Goal: Submit feedback/report problem: Submit feedback/report problem

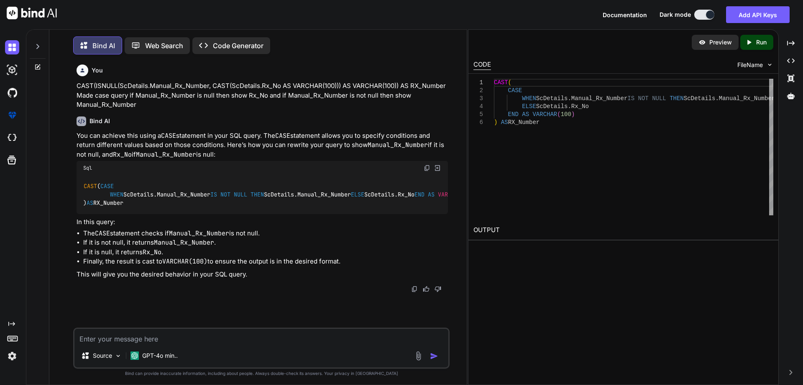
scroll to position [4, 0]
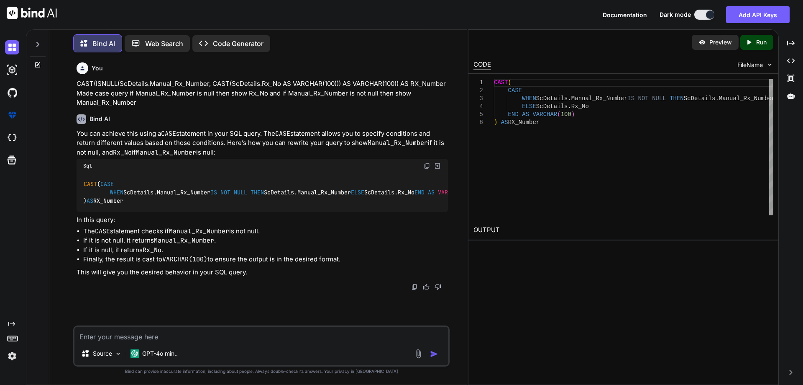
type textarea "Thanks for your feedback we have complete first two point and we pushed that co…"
type textarea "x"
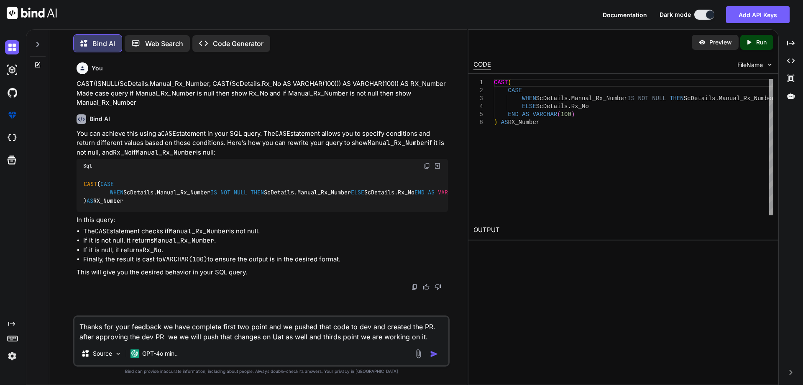
type textarea "Thanks for your feedback we have complete first two point and we pushed that co…"
type textarea "x"
type textarea "Thanks for your feedback we have complete first two point and we pushed that co…"
type textarea "x"
type textarea "Thanks for your feedback we have complete first two point and we pushed that co…"
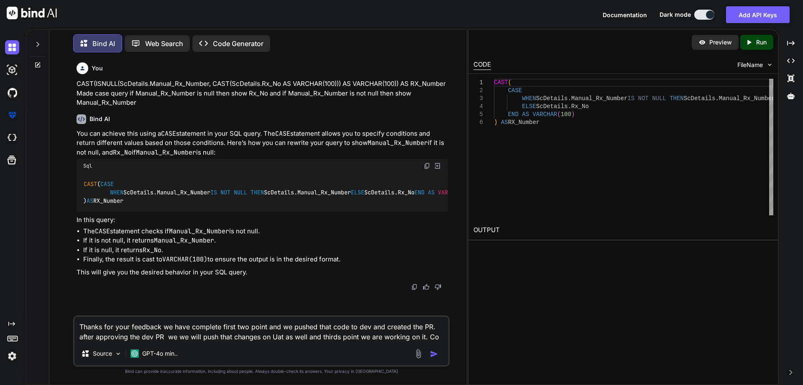
type textarea "x"
type textarea "Thanks for your feedback we have complete first two point and we pushed that co…"
type textarea "x"
type textarea "Thanks for your feedback we have complete first two point and we pushed that co…"
type textarea "x"
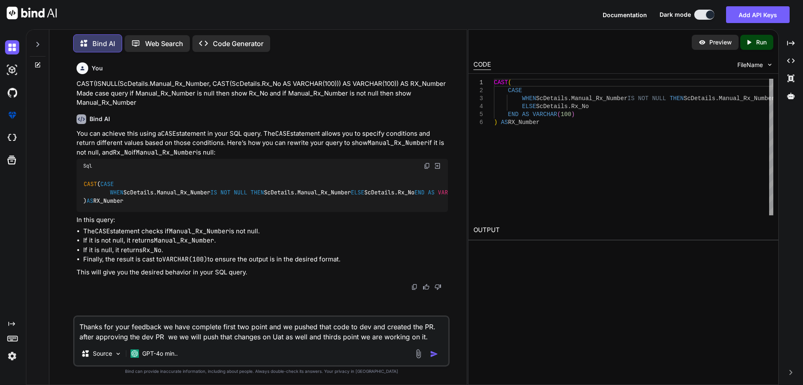
type textarea "Thanks for your feedback we have complete first two point and we pushed that co…"
type textarea "x"
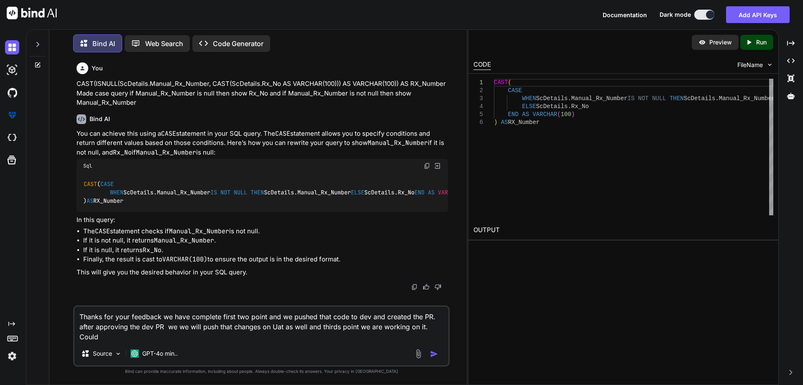
type textarea "Thanks for your feedback we have complete first two point and we pushed that co…"
type textarea "x"
type textarea "Thanks for your feedback we have complete first two point and we pushed that co…"
type textarea "x"
type textarea "Thanks for your feedback we have complete first two point and we pushed that co…"
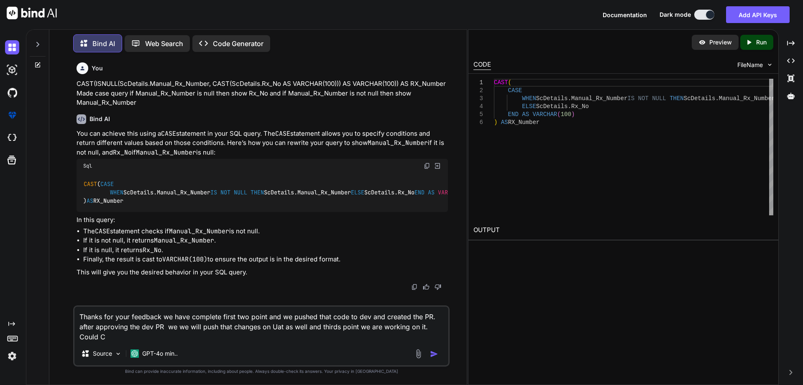
type textarea "x"
type textarea "Thanks for your feedback we have complete first two point and we pushed that co…"
type textarea "x"
type textarea "Thanks for your feedback we have complete first two point and we pushed that co…"
type textarea "x"
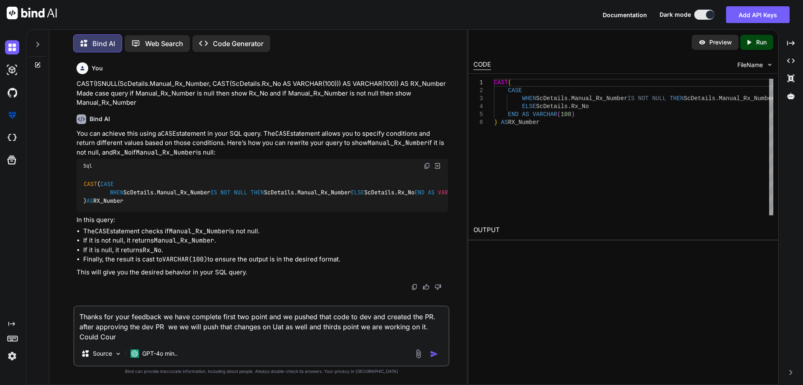
type textarea "Thanks for your feedback we have complete first two point and we pushed that co…"
type textarea "x"
type textarea "Thanks for your feedback we have complete first two point and we pushed that co…"
type textarea "x"
type textarea "Thanks for your feedback we have complete first two point and we pushed that co…"
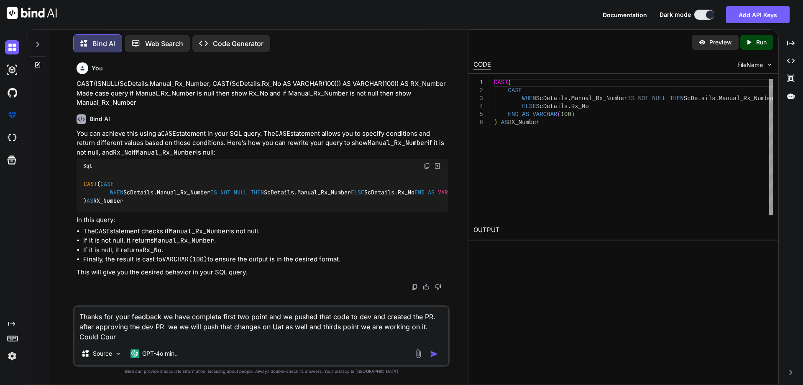
type textarea "x"
type textarea "Thanks for your feedback we have complete first two point and we pushed that co…"
type textarea "x"
type textarea "Thanks for your feedback we have complete first two point and we pushed that co…"
type textarea "x"
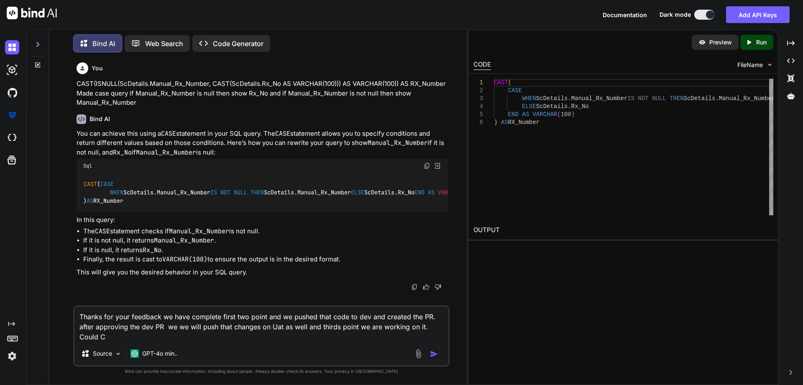
type textarea "Thanks for your feedback we have complete first two point and we pushed that co…"
type textarea "x"
type textarea "Thanks for your feedback we have complete first two point and we pushed that co…"
type textarea "x"
type textarea "Thanks for your feedback we have complete first two point and we pushed that co…"
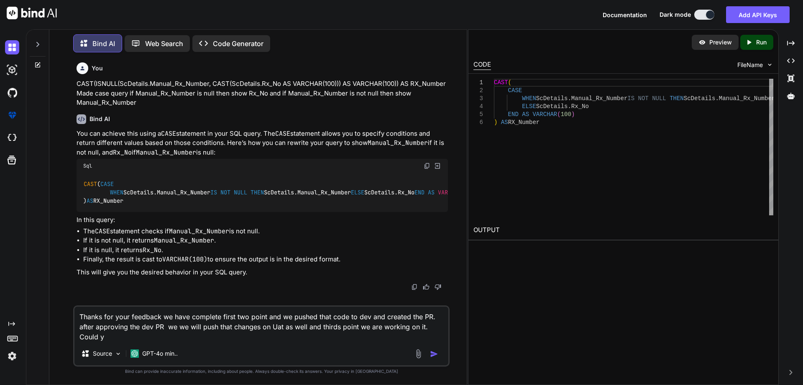
type textarea "x"
type textarea "Thanks for your feedback we have complete first two point and we pushed that co…"
type textarea "x"
type textarea "Thanks for your feedback we have complete first two point and we pushed that co…"
type textarea "x"
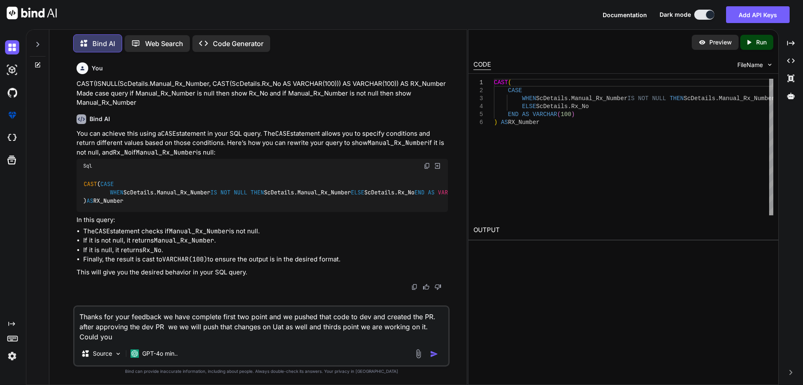
type textarea "Thanks for your feedback we have complete first two point and we pushed that co…"
type textarea "x"
type textarea "Thanks for your feedback we have complete first two point and we pushed that co…"
type textarea "x"
type textarea "Thanks for your feedback we have complete first two point and we pushed that co…"
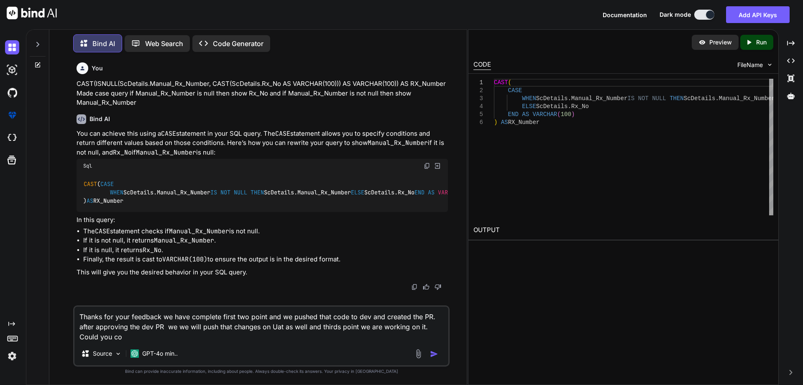
type textarea "x"
type textarea "Thanks for your feedback we have complete first two point and we pushed that co…"
type textarea "x"
type textarea "Thanks for your feedback we have complete first two point and we pushed that co…"
type textarea "x"
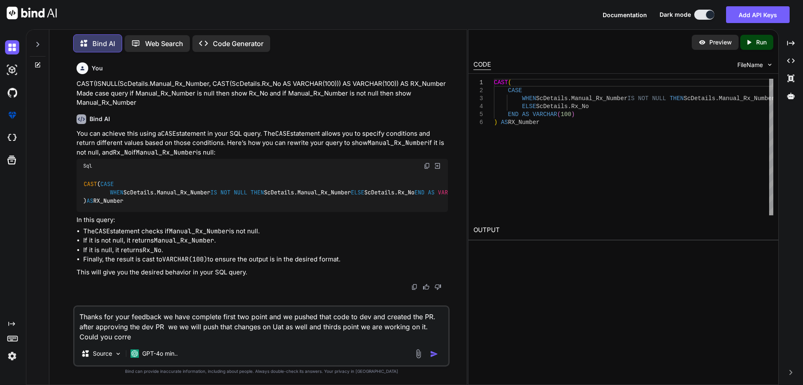
type textarea "Thanks for your feedback we have complete first two point and we pushed that co…"
type textarea "x"
type textarea "Thanks for your feedback we have complete first two point and we pushed that co…"
type textarea "x"
type textarea "Thanks for your feedback we have complete first two point and we pushed that co…"
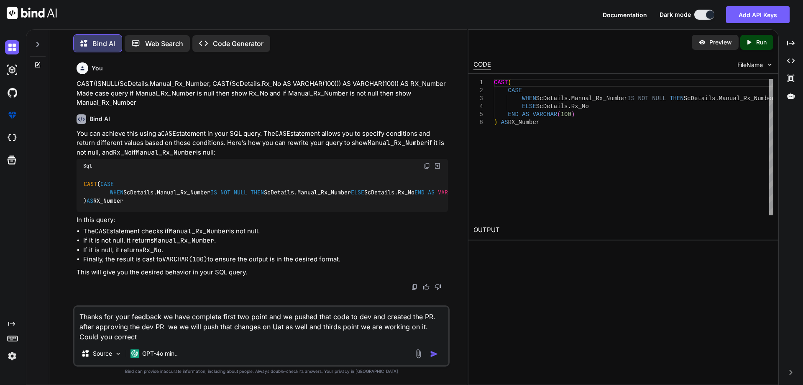
type textarea "x"
type textarea "Thanks for your feedback we have complete first two point and we pushed that co…"
type textarea "x"
type textarea "Thanks for your feedback we have complete first two point and we pushed that co…"
type textarea "x"
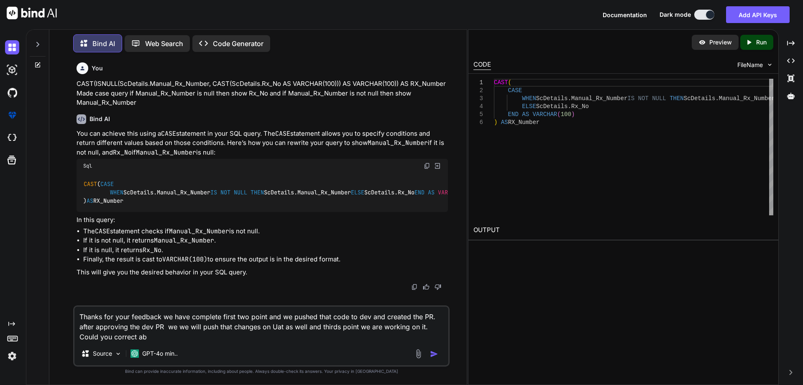
type textarea "Thanks for your feedback we have complete first two point and we pushed that co…"
type textarea "x"
type textarea "Thanks for your feedback we have complete first two point and we pushed that co…"
type textarea "x"
type textarea "Thanks for your feedback we have complete first two point and we pushed that co…"
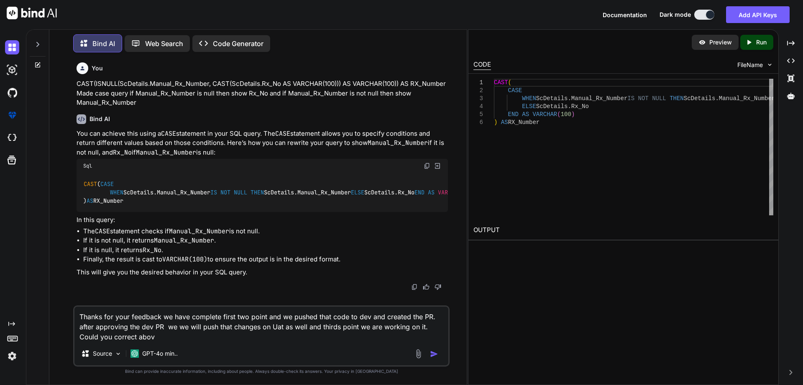
type textarea "x"
type textarea "Thanks for your feedback we have complete first two point and we pushed that co…"
type textarea "x"
type textarea "Thanks for your feedback we have complete first two point and we pushed that co…"
type textarea "x"
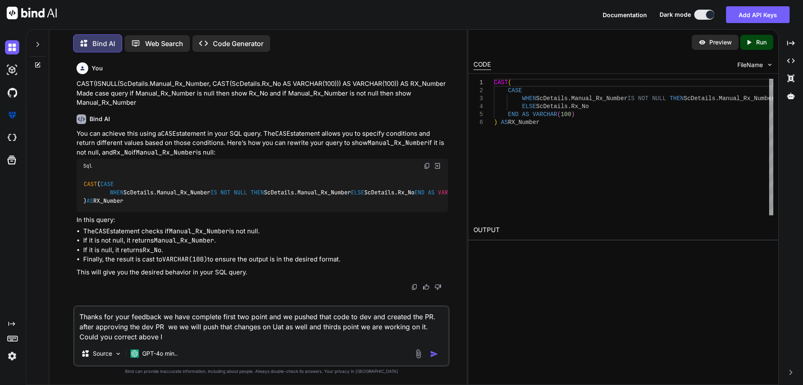
type textarea "Thanks for your feedback we have complete first two point and we pushed that co…"
type textarea "x"
type textarea "Thanks for your feedback we have complete first two point and we pushed that co…"
type textarea "x"
type textarea "Thanks for your feedback we have complete first two point and we pushed that co…"
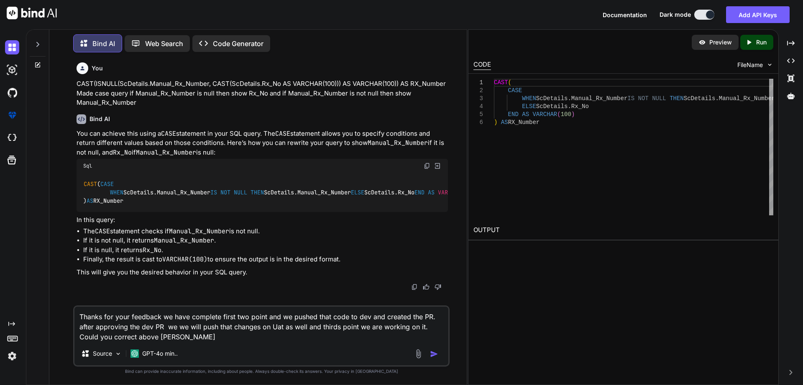
type textarea "x"
type textarea "Thanks for your feedback we have complete first two point and we pushed that co…"
type textarea "x"
type textarea "Thanks for your feedback we have complete first two point and we pushed that co…"
type textarea "x"
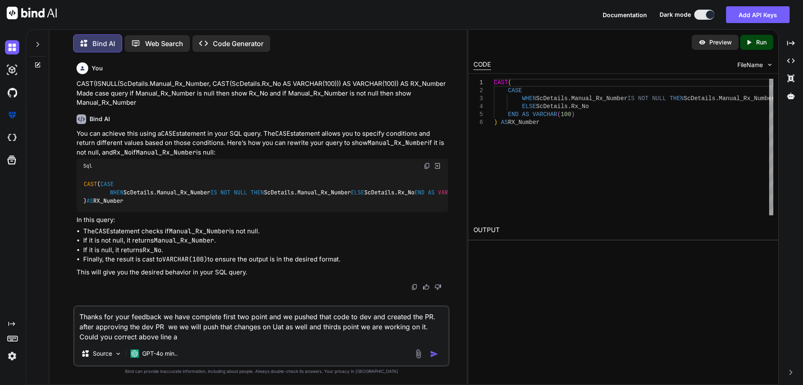
type textarea "Thanks for your feedback we have complete first two point and we pushed that co…"
type textarea "x"
type textarea "Thanks for your feedback we have complete first two point and we pushed that co…"
type textarea "x"
type textarea "Thanks for your feedback we have complete first two point and we pushed that co…"
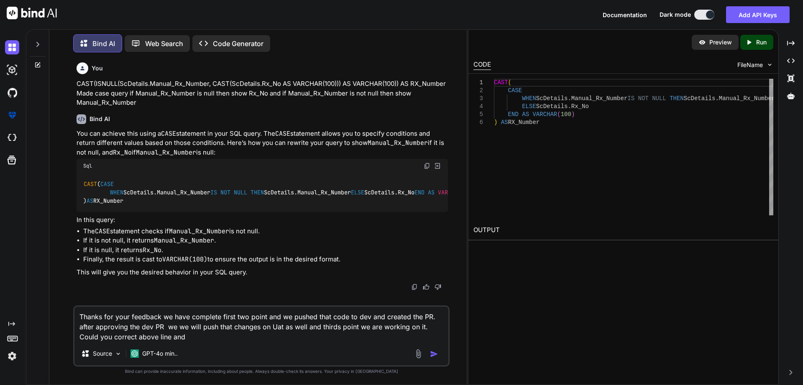
type textarea "x"
type textarea "Thanks for your feedback we have complete first two point and we pushed that co…"
type textarea "x"
type textarea "Thanks for your feedback we have complete first two point and we pushed that co…"
type textarea "x"
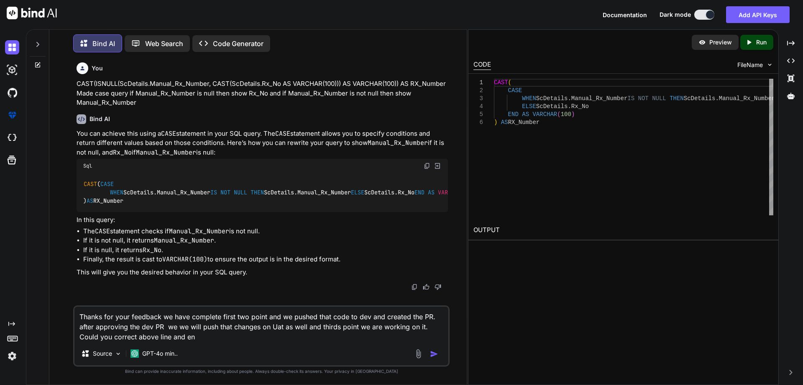
type textarea "Thanks for your feedback we have complete first two point and we pushed that co…"
type textarea "x"
type textarea "Thanks for your feedback we have complete first two point and we pushed that co…"
type textarea "x"
type textarea "Thanks for your feedback we have complete first two point and we pushed that co…"
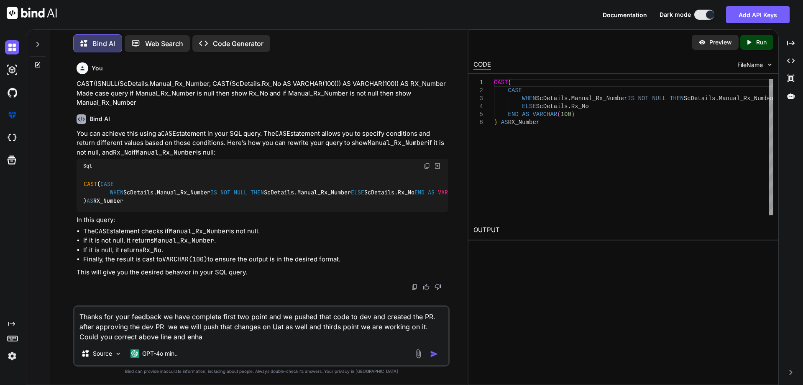
type textarea "x"
type textarea "Thanks for your feedback we have complete first two point and we pushed that co…"
type textarea "x"
type textarea "Thanks for your feedback we have complete first two point and we pushed that co…"
type textarea "x"
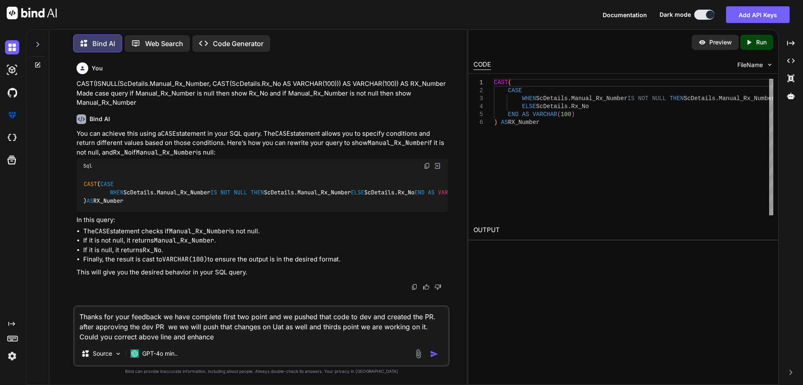
type textarea "Thanks for your feedback we have complete first two point and we pushed that co…"
type textarea "x"
type textarea "Thanks for your feedback we have complete first two point and we pushed that co…"
type textarea "x"
type textarea "Thanks for your feedback we have complete first two point and we pushed that co…"
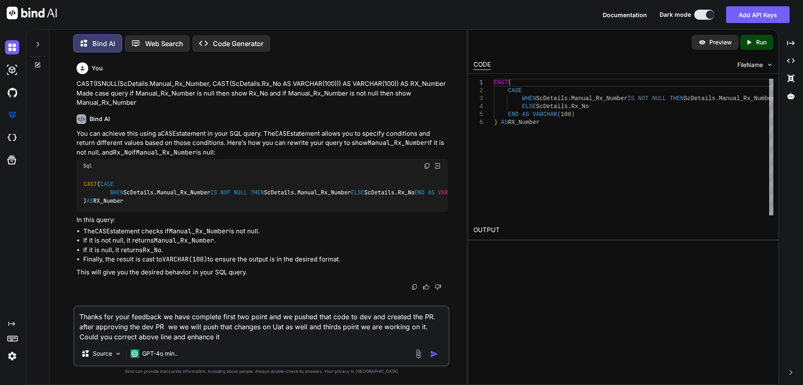
type textarea "x"
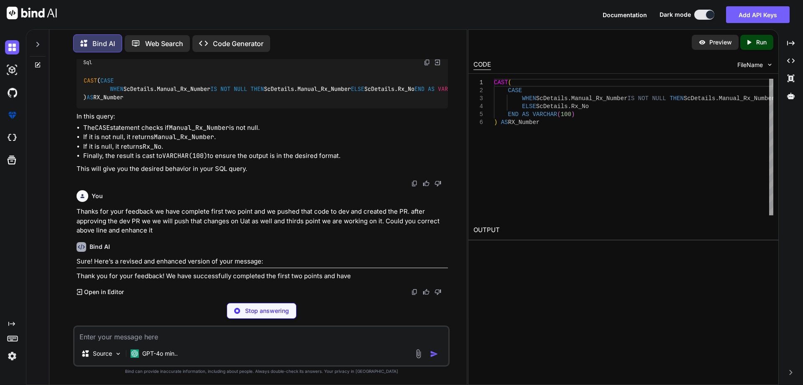
scroll to position [129, 0]
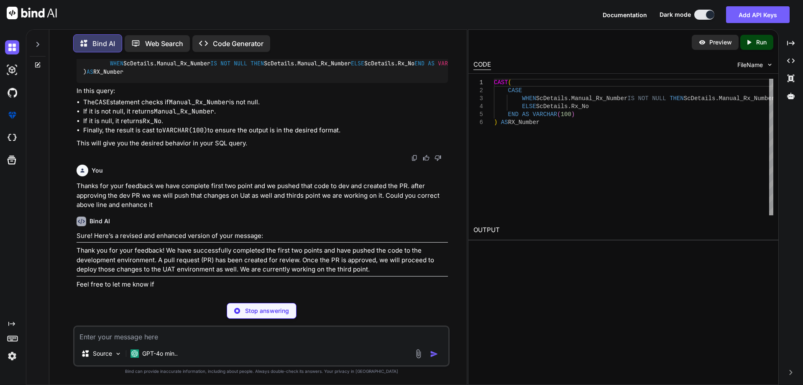
type textarea "x"
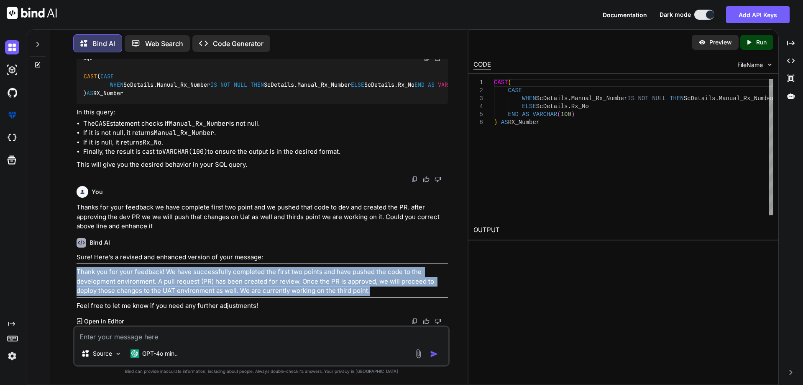
drag, startPoint x: 373, startPoint y: 295, endPoint x: 77, endPoint y: 278, distance: 295.9
click at [77, 278] on p "Thank you for your feedback! We have successfully completed the first two point…" at bounding box center [263, 281] width 372 height 28
copy p "Thank you for your feedback! We have successfully completed the first two point…"
